Goal: Information Seeking & Learning: Learn about a topic

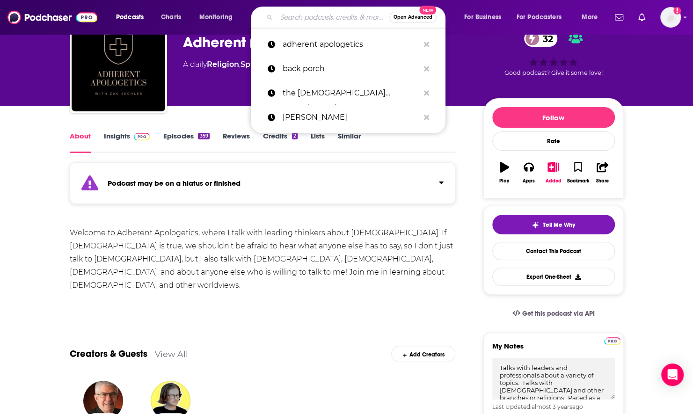
click at [300, 17] on input "Search podcasts, credits, & more..." at bounding box center [333, 17] width 113 height 15
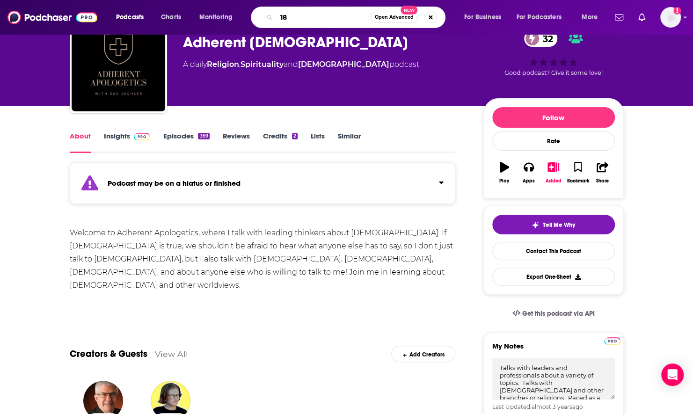
type input "180"
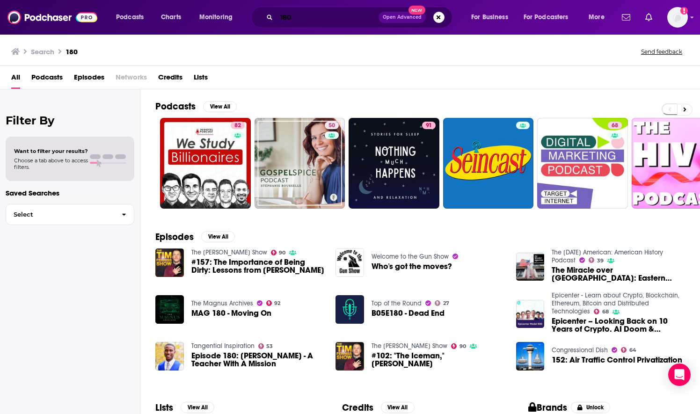
click at [301, 17] on input "180" at bounding box center [328, 17] width 102 height 15
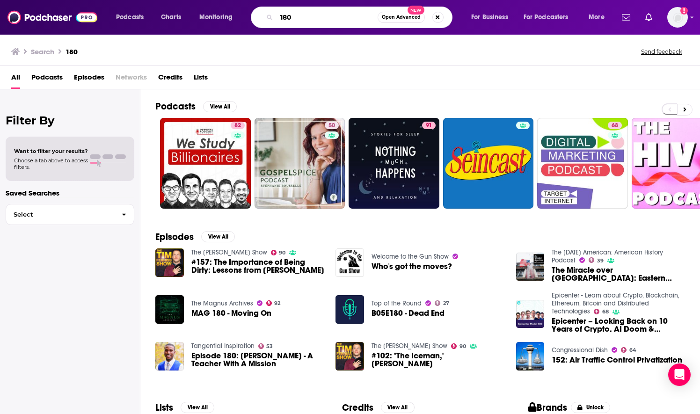
click at [301, 17] on input "180" at bounding box center [327, 17] width 101 height 15
type input "one 80"
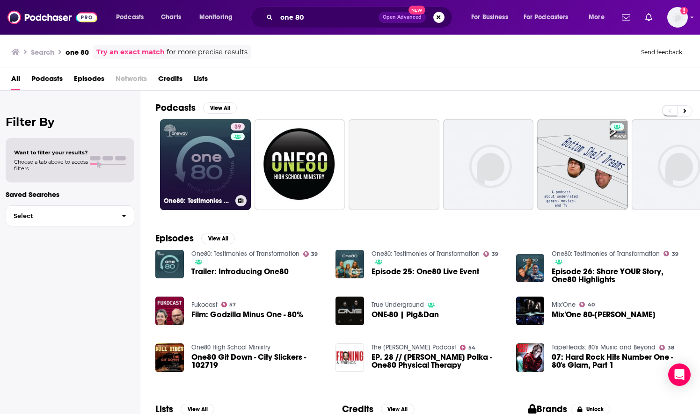
click at [213, 165] on link "39 One80: Testimonies of Transformation" at bounding box center [205, 164] width 91 height 91
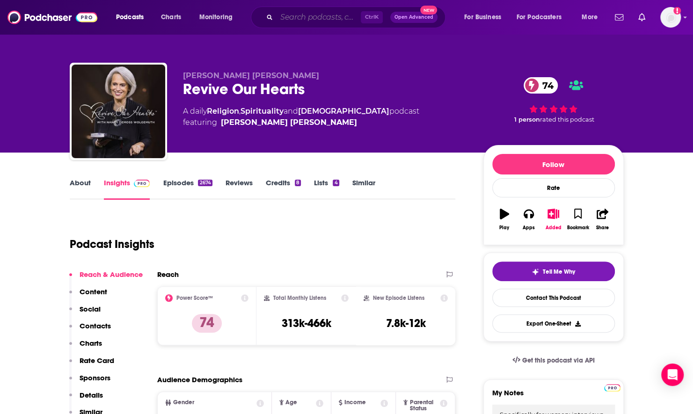
click at [302, 13] on input "Search podcasts, credits, & more..." at bounding box center [319, 17] width 84 height 15
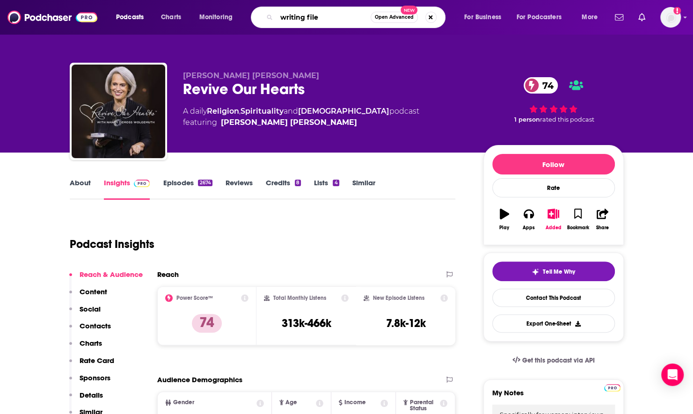
type input "writing files"
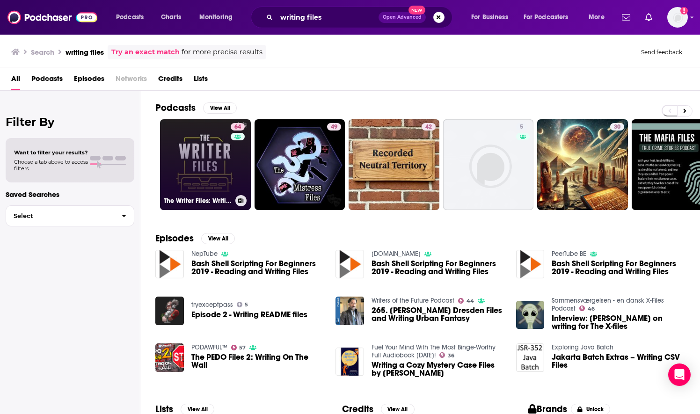
click at [239, 153] on div "64" at bounding box center [239, 159] width 16 height 72
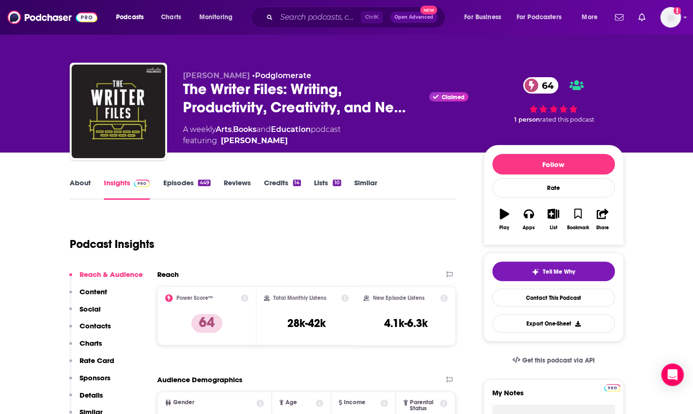
click at [81, 187] on link "About" at bounding box center [80, 189] width 21 height 22
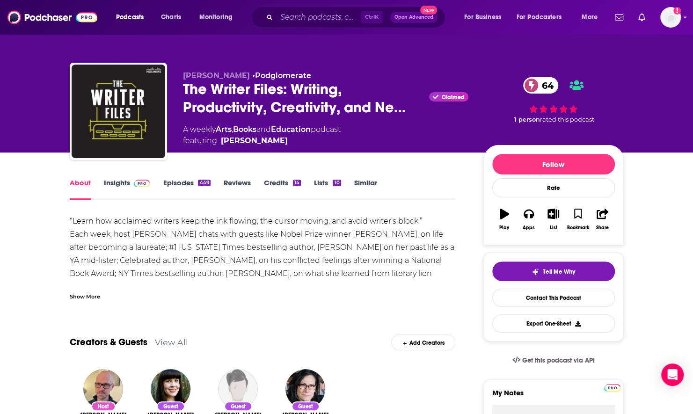
click at [92, 298] on div "Show More" at bounding box center [85, 296] width 30 height 9
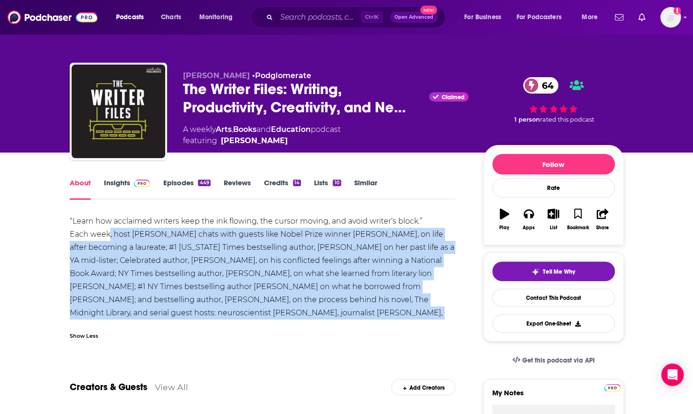
drag, startPoint x: 110, startPoint y: 234, endPoint x: 347, endPoint y: 314, distance: 250.4
click at [347, 314] on div "“Learn how acclaimed writers keep the ink flowing, the cursor moving, and avoid…" at bounding box center [263, 274] width 386 height 118
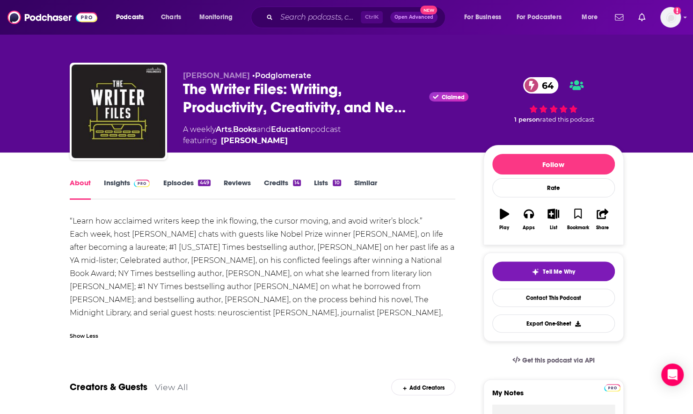
drag, startPoint x: 347, startPoint y: 314, endPoint x: 321, endPoint y: 325, distance: 28.5
click at [321, 325] on div "Show Less" at bounding box center [263, 332] width 386 height 16
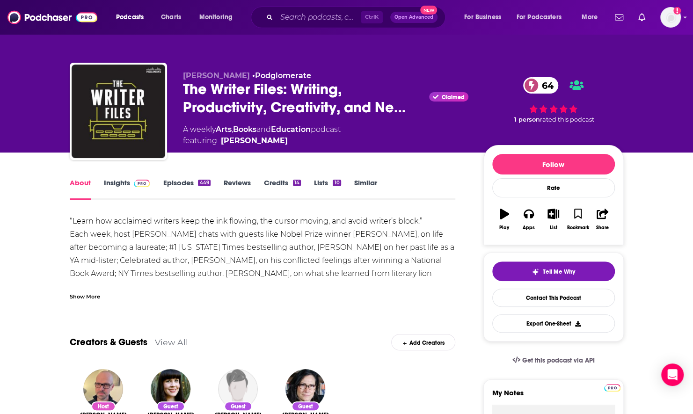
click at [92, 299] on div "Show More" at bounding box center [85, 296] width 30 height 9
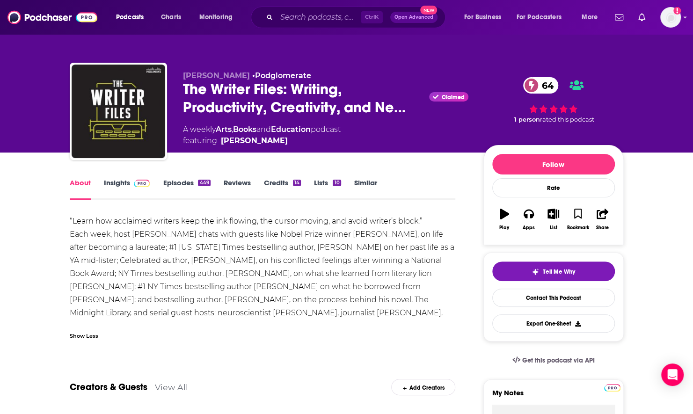
click at [175, 191] on link "Episodes 449" at bounding box center [186, 189] width 47 height 22
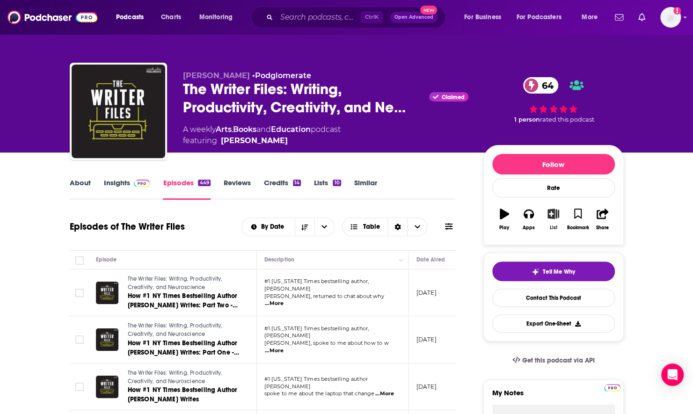
click at [556, 215] on icon "button" at bounding box center [554, 214] width 12 height 10
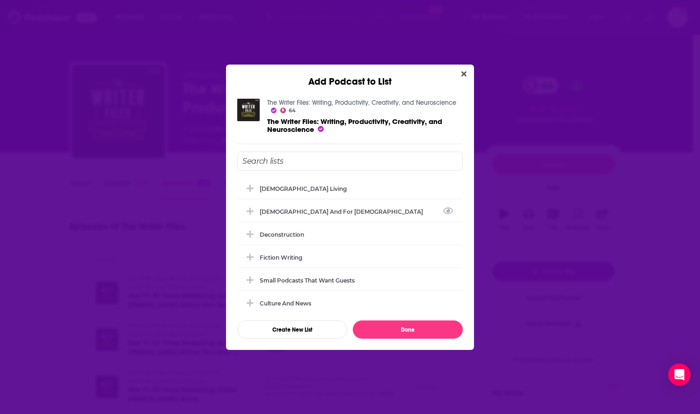
click at [295, 214] on div "Apologetics and For Pastors" at bounding box center [350, 211] width 226 height 21
click at [250, 213] on icon "Add Podcast To List" at bounding box center [250, 211] width 7 height 8
click at [311, 148] on div "The Writer Files: Writing, Productivity, Creativity, and Neuroscience 64 The Wr…" at bounding box center [350, 219] width 226 height 240
click at [303, 156] on input "Add Podcast To List" at bounding box center [350, 161] width 226 height 19
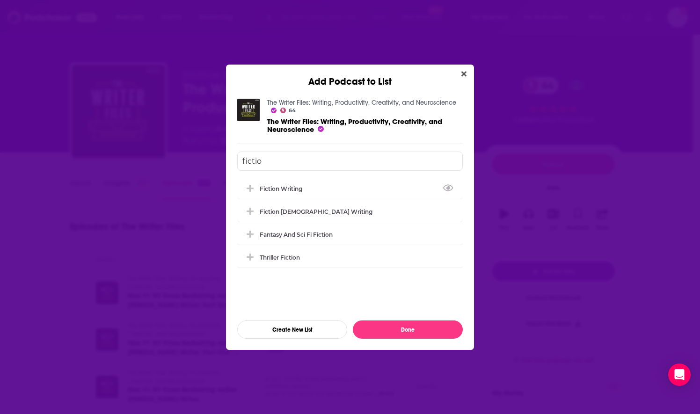
type input "fiction"
click at [244, 187] on button "Add Podcast To List" at bounding box center [251, 188] width 17 height 10
click at [264, 157] on input "fiction" at bounding box center [350, 161] width 226 height 19
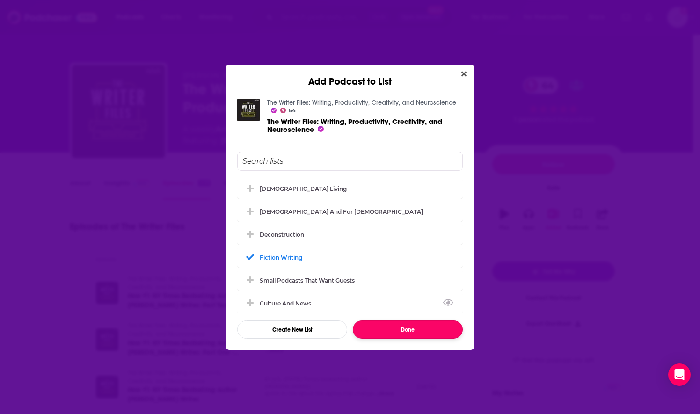
click at [380, 326] on button "Done" at bounding box center [408, 330] width 110 height 18
